Goal: Find specific page/section: Find specific page/section

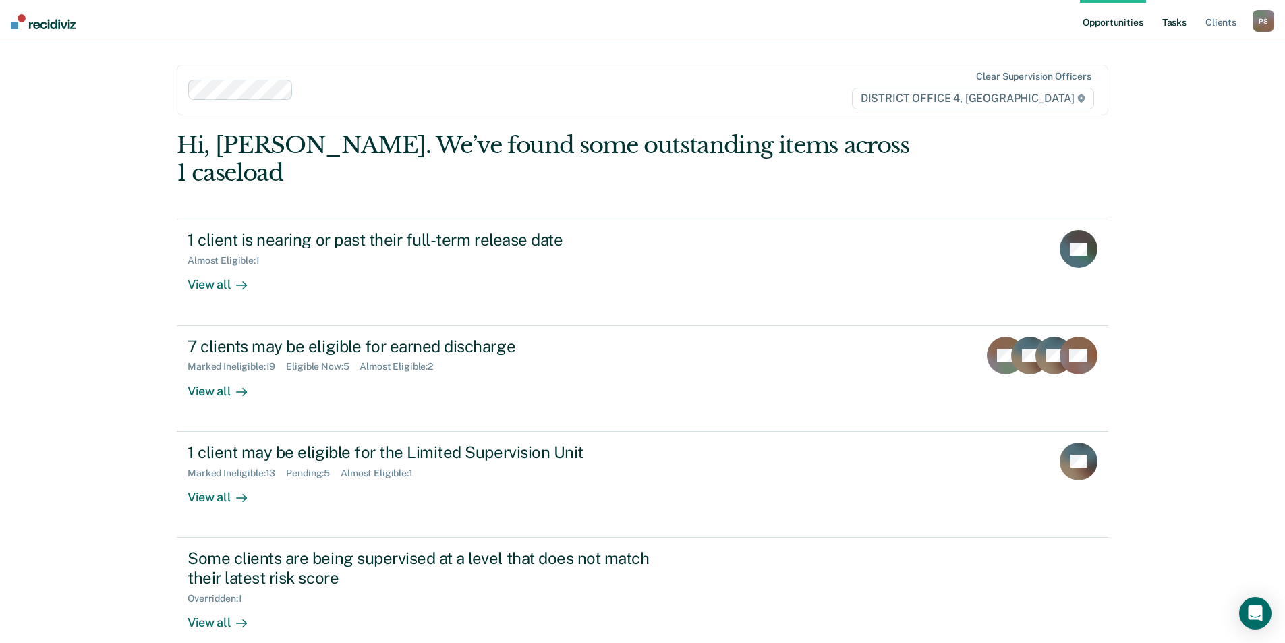
click at [1179, 16] on link "Tasks" at bounding box center [1175, 21] width 30 height 43
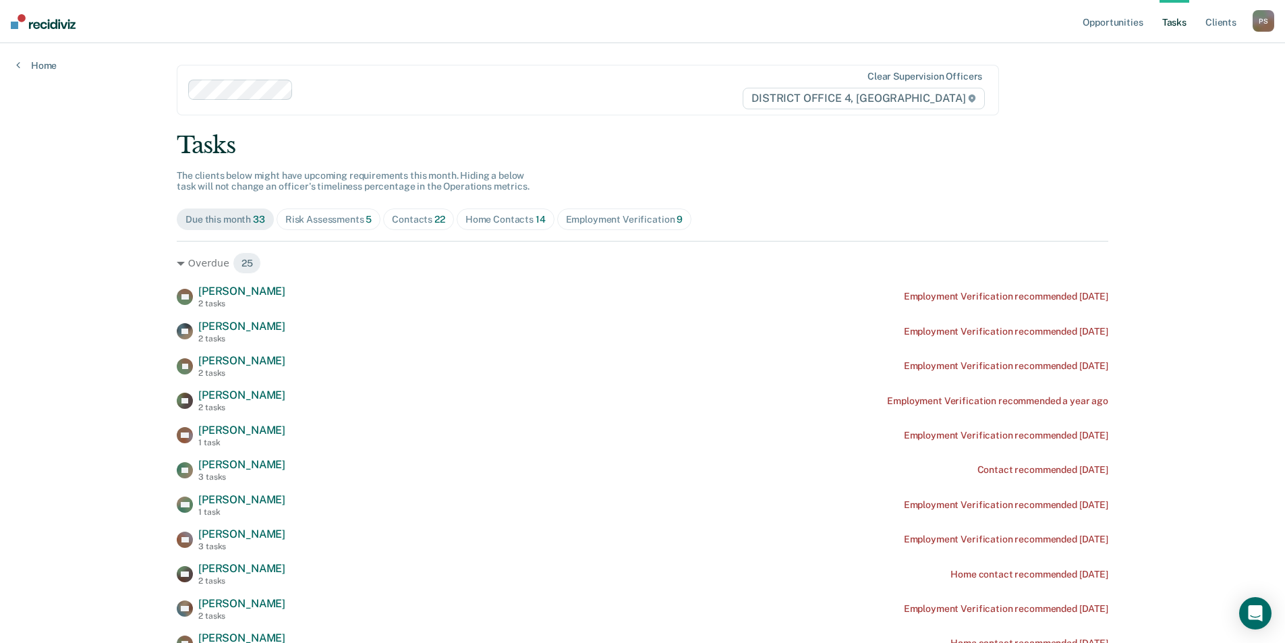
click at [501, 214] on div "Home Contacts 14" at bounding box center [506, 219] width 80 height 11
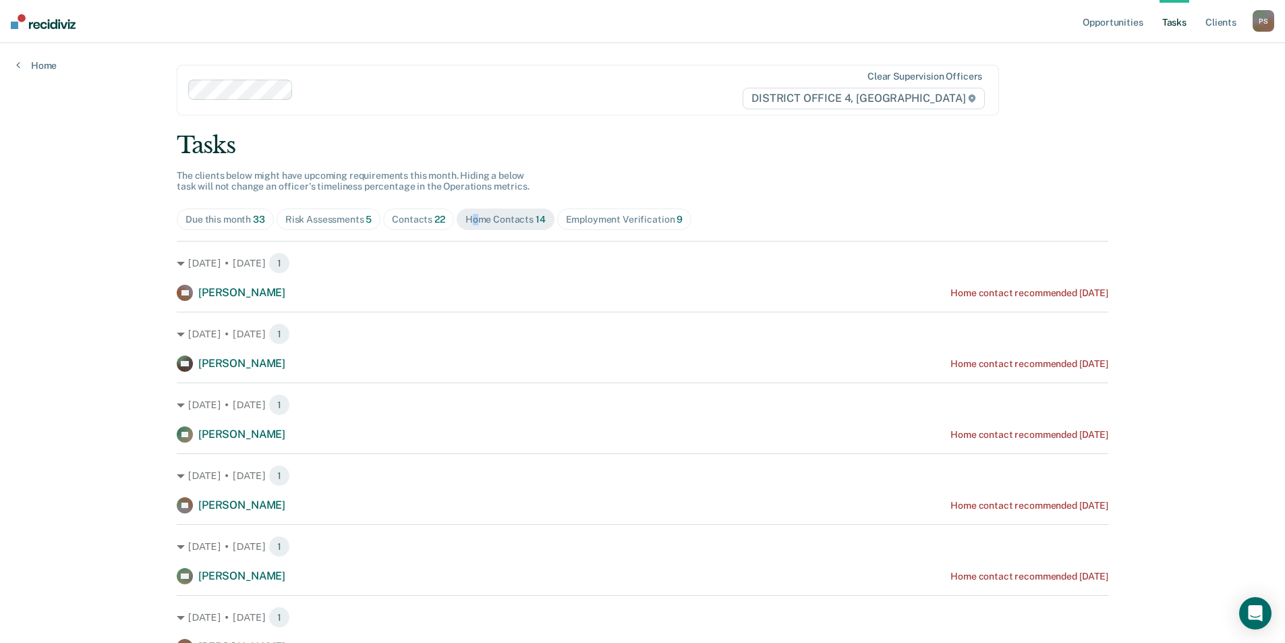
click at [472, 218] on div "Home Contacts 14" at bounding box center [506, 219] width 80 height 11
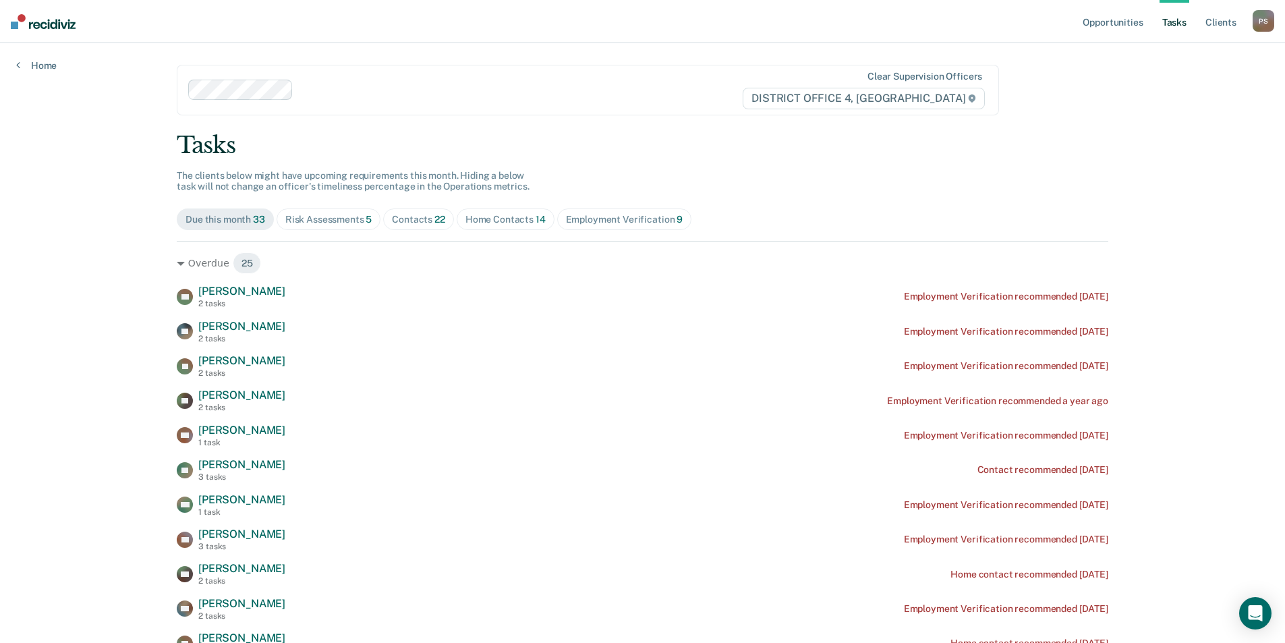
click at [516, 216] on div "Home Contacts 14" at bounding box center [506, 219] width 80 height 11
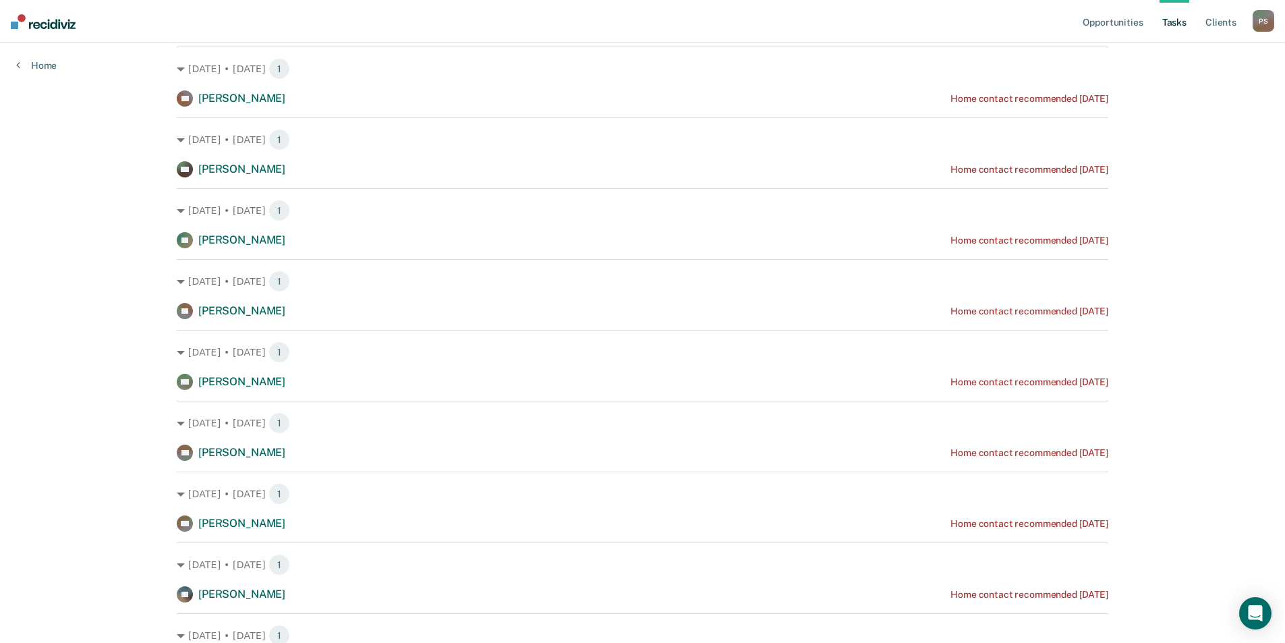
scroll to position [202, 0]
